Goal: Use online tool/utility: Utilize a website feature to perform a specific function

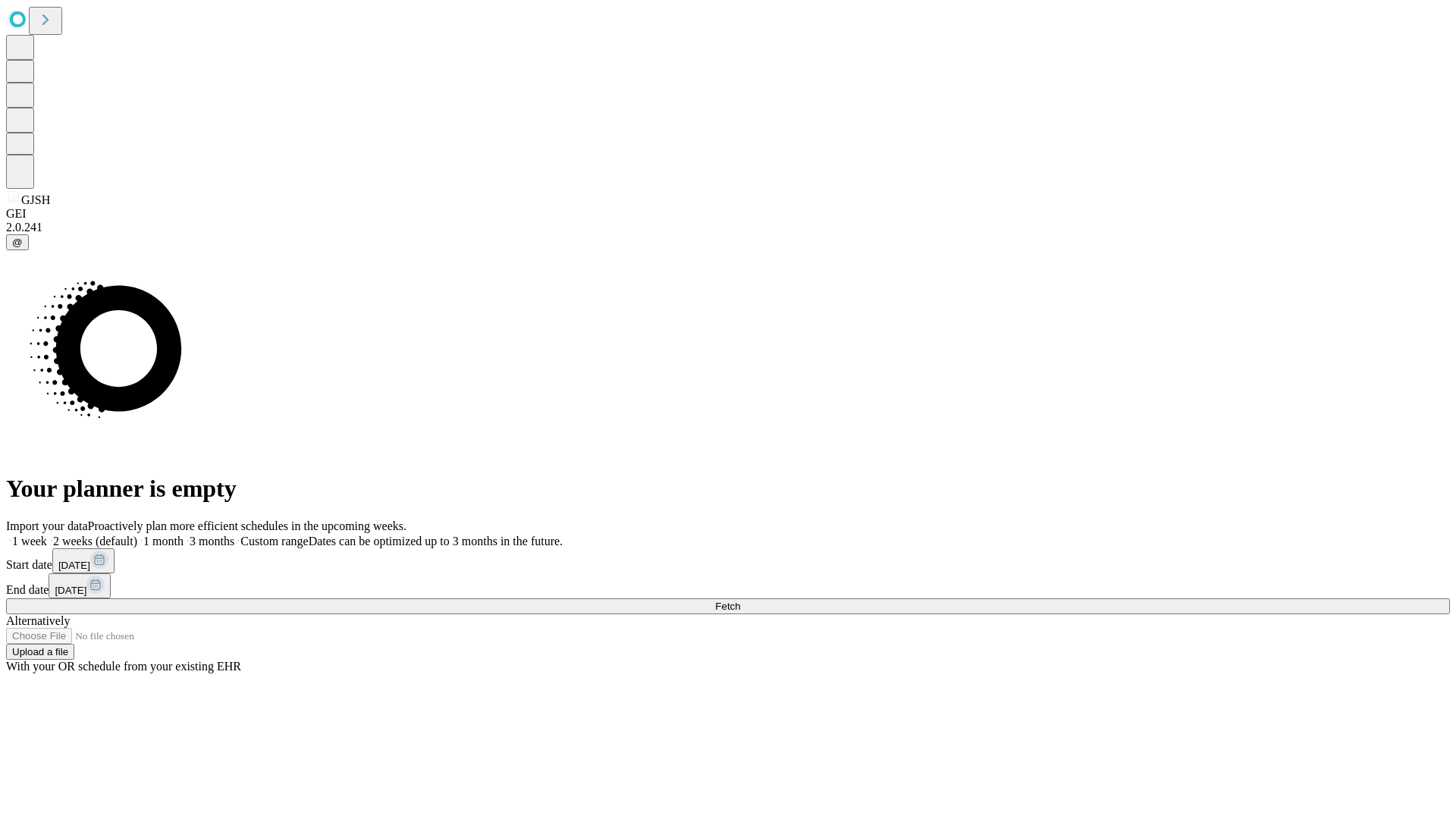
click at [740, 600] on span "Fetch" at bounding box center [728, 606] width 25 height 11
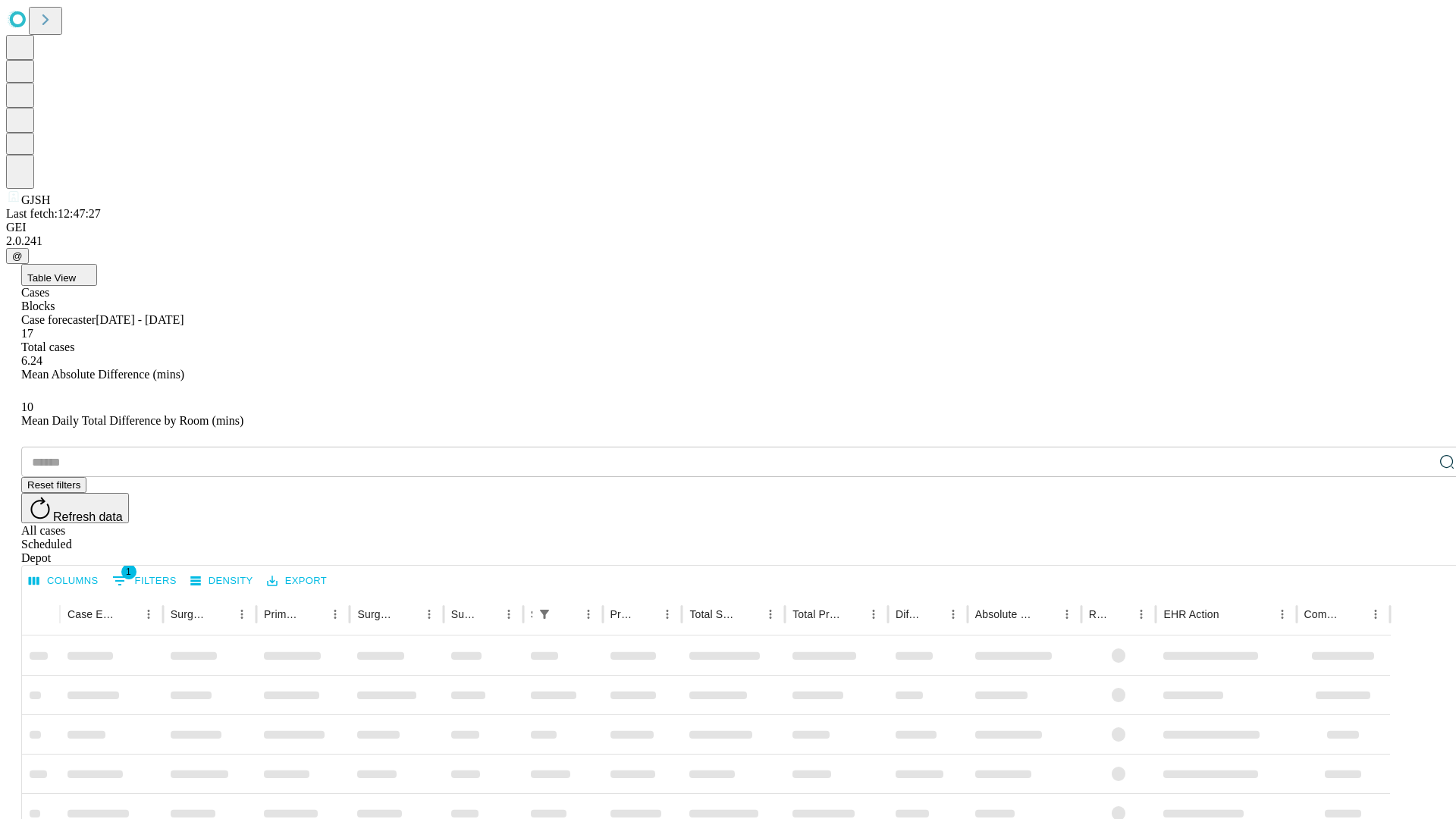
click at [76, 272] on span "Table View" at bounding box center [51, 277] width 48 height 11
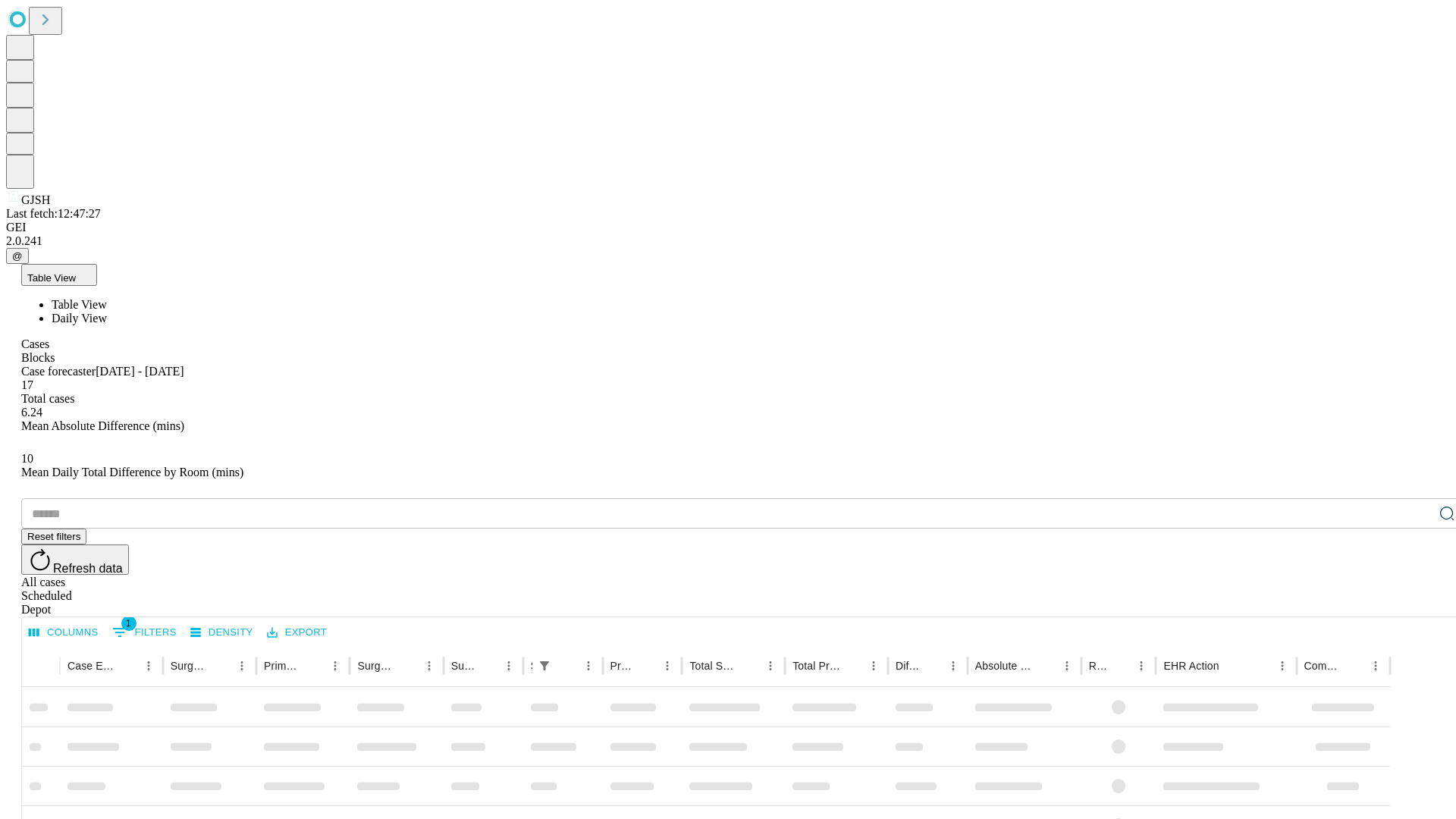
click at [107, 312] on span "Daily View" at bounding box center [79, 318] width 56 height 13
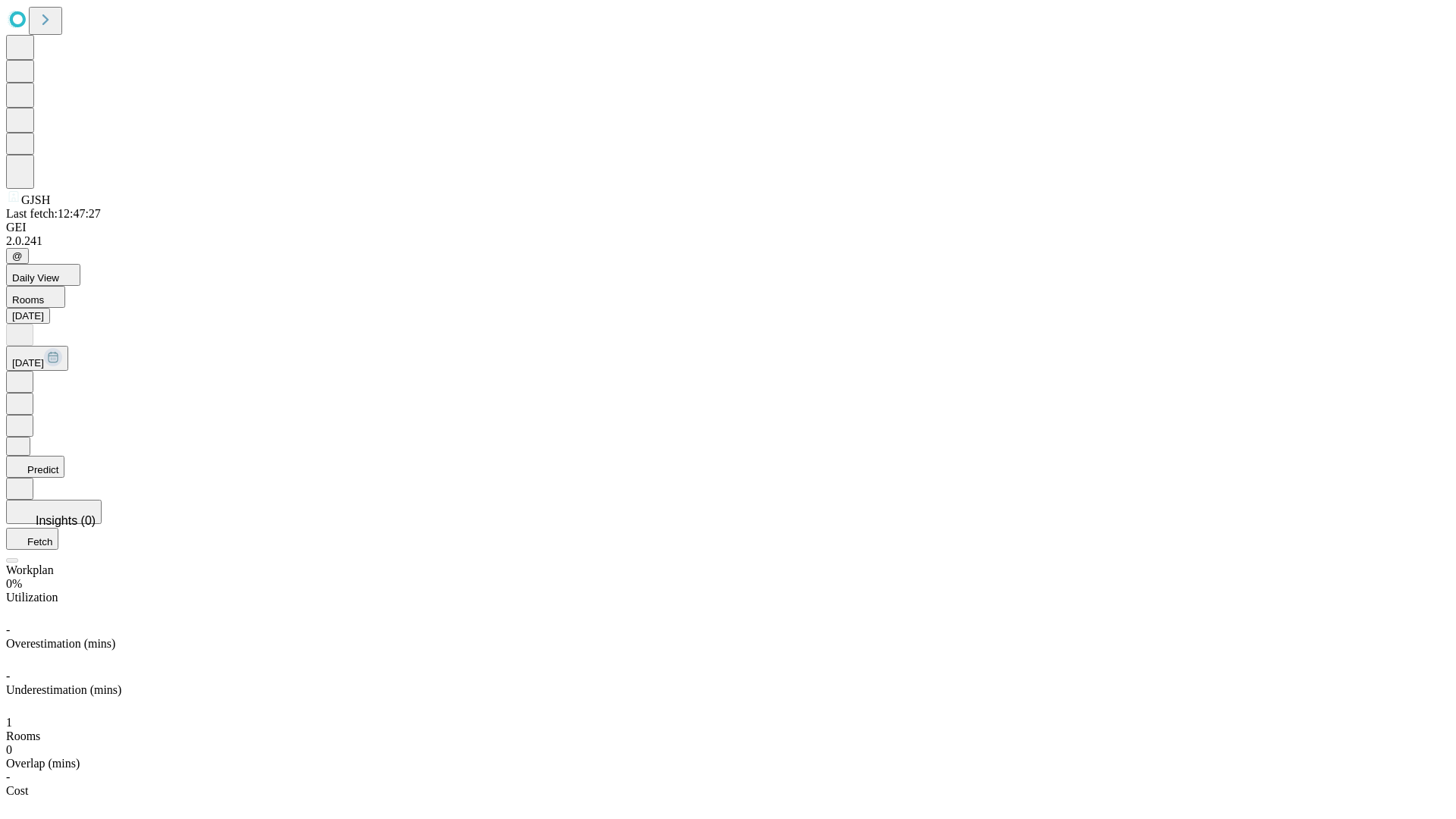
click at [64, 456] on button "Predict" at bounding box center [36, 467] width 59 height 22
